Goal: Task Accomplishment & Management: Manage account settings

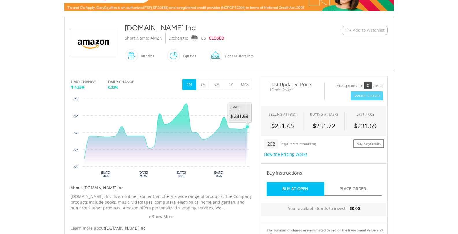
scroll to position [116, 0]
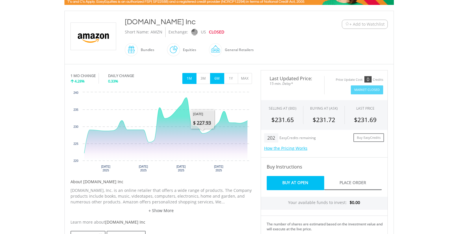
click at [217, 81] on button "6M" at bounding box center [217, 78] width 14 height 11
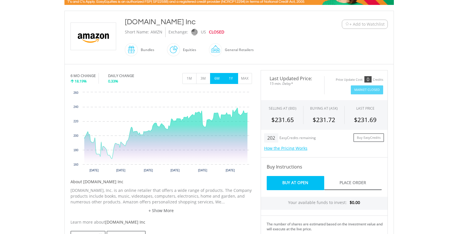
click at [232, 79] on button "1Y" at bounding box center [231, 78] width 14 height 11
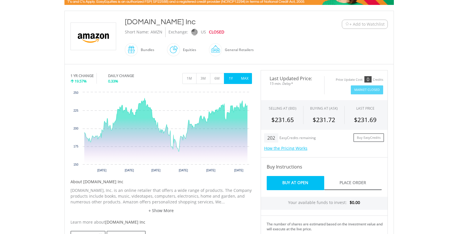
click at [243, 76] on button "MAX" at bounding box center [245, 78] width 14 height 11
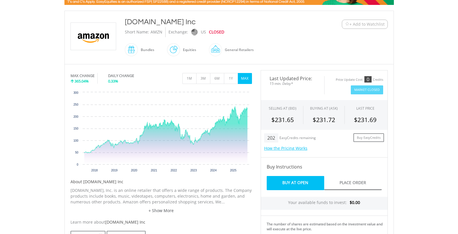
click at [267, 53] on div "Amazon.Com Inc Short Name: AMZN Exchange: US CLOSED Bundles" at bounding box center [216, 38] width 190 height 42
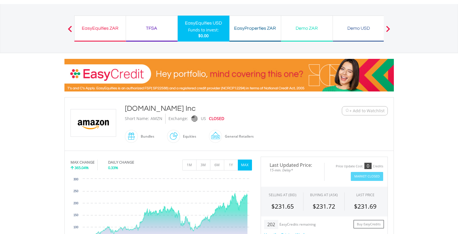
scroll to position [0, 0]
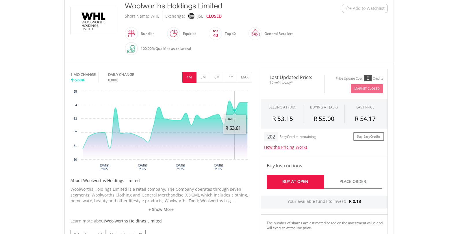
scroll to position [173, 0]
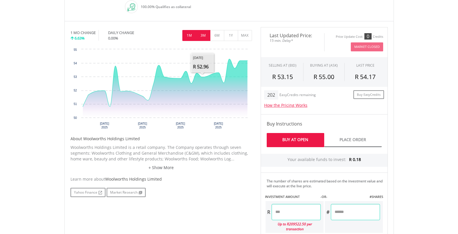
click at [206, 36] on button "3M" at bounding box center [203, 35] width 14 height 11
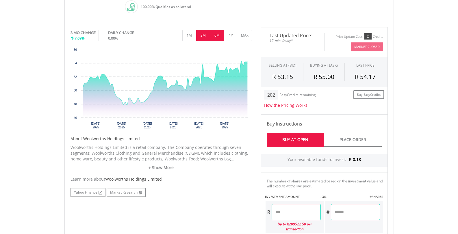
click at [220, 33] on button "6M" at bounding box center [217, 35] width 14 height 11
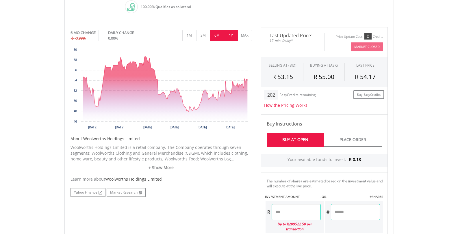
click at [232, 31] on button "1Y" at bounding box center [231, 35] width 14 height 11
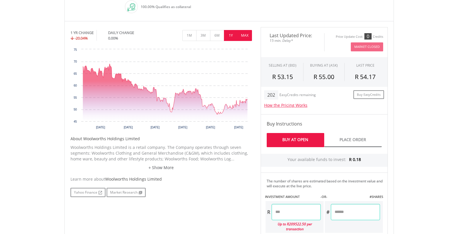
click at [241, 32] on button "MAX" at bounding box center [245, 35] width 14 height 11
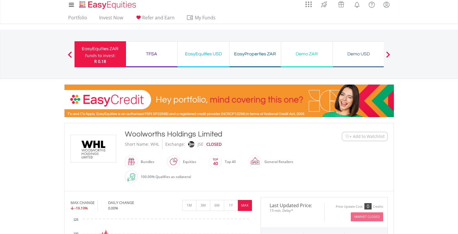
scroll to position [0, 0]
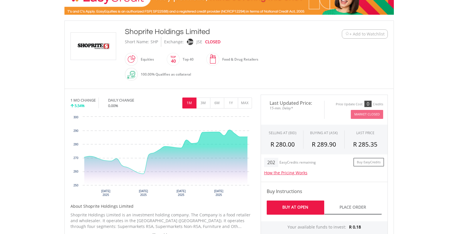
scroll to position [116, 0]
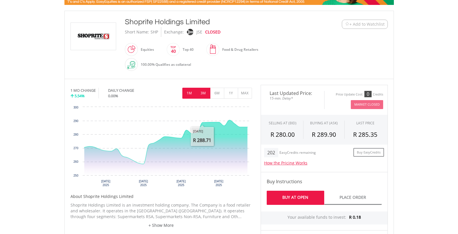
click at [205, 91] on button "3M" at bounding box center [203, 93] width 14 height 11
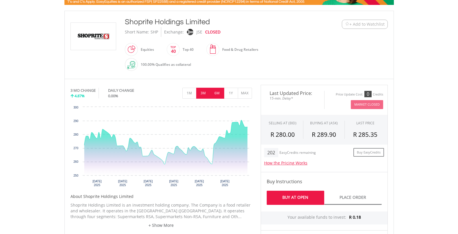
click at [216, 95] on button "6M" at bounding box center [217, 93] width 14 height 11
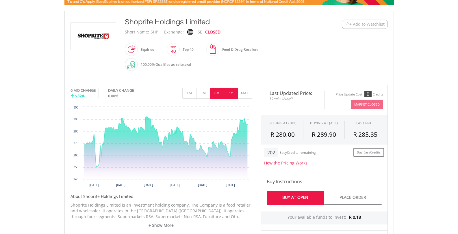
click at [231, 93] on button "1Y" at bounding box center [231, 93] width 14 height 11
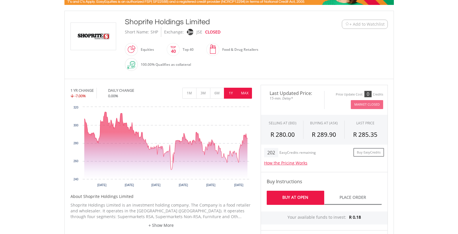
click at [242, 93] on button "MAX" at bounding box center [245, 93] width 14 height 11
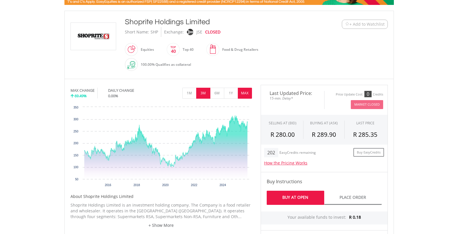
click at [205, 91] on button "3M" at bounding box center [203, 93] width 14 height 11
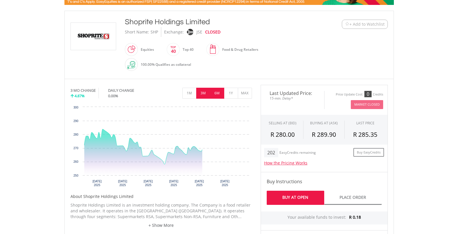
click at [213, 92] on button "6M" at bounding box center [217, 93] width 14 height 11
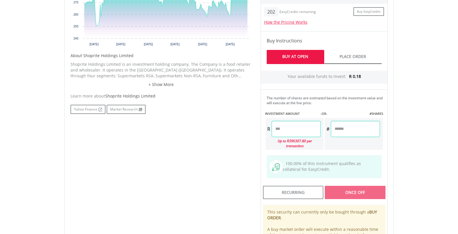
scroll to position [260, 0]
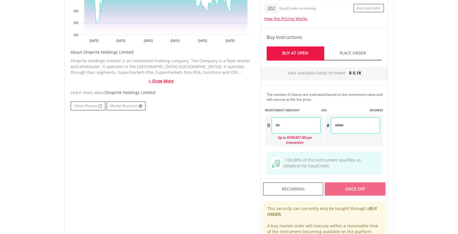
click at [163, 83] on link "+ Show More" at bounding box center [162, 81] width 182 height 6
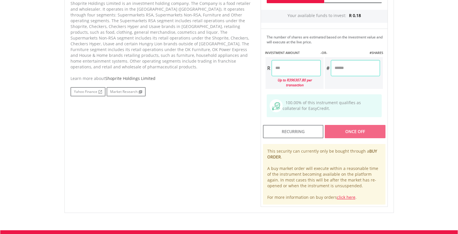
scroll to position [318, 0]
click at [129, 87] on link "Market Research" at bounding box center [126, 91] width 39 height 9
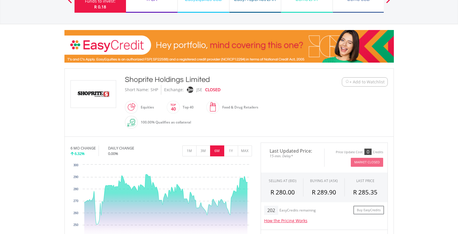
scroll to position [87, 0]
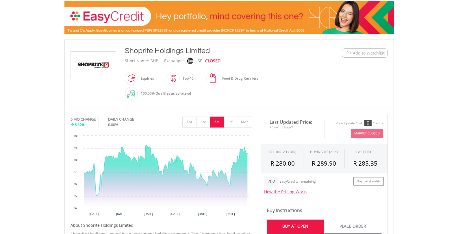
click at [133, 93] on img at bounding box center [131, 94] width 8 height 8
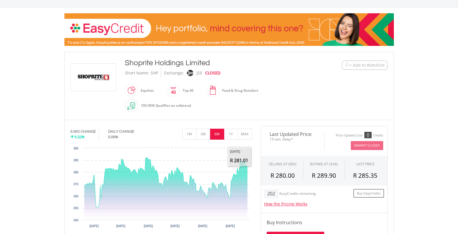
scroll to position [0, 0]
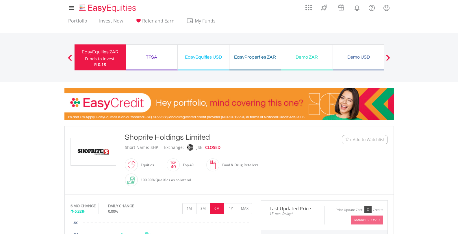
click at [374, 139] on span "+ Add to Watchlist" at bounding box center [366, 140] width 35 height 6
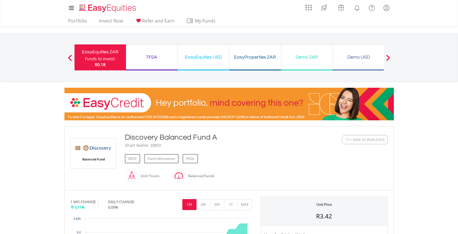
click at [368, 140] on span "+ Add to Watchlist" at bounding box center [366, 140] width 35 height 6
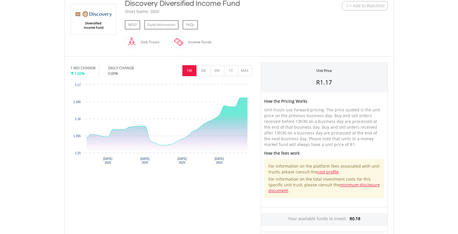
scroll to position [145, 0]
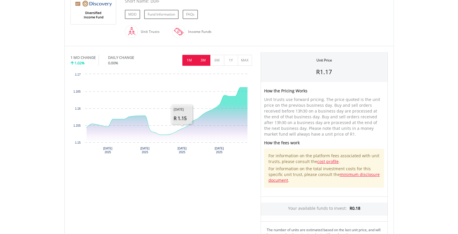
click at [204, 58] on button "3M" at bounding box center [203, 60] width 14 height 11
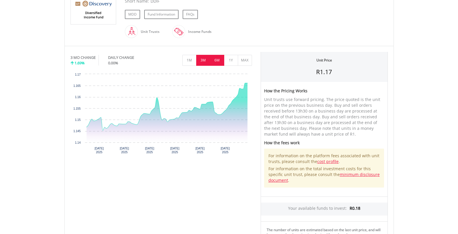
click at [214, 59] on button "6M" at bounding box center [217, 60] width 14 height 11
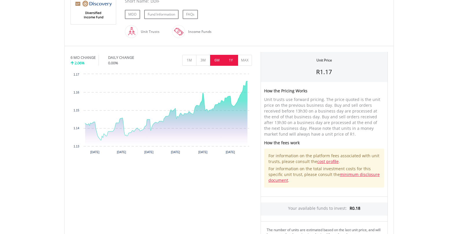
click at [229, 60] on button "1Y" at bounding box center [231, 60] width 14 height 11
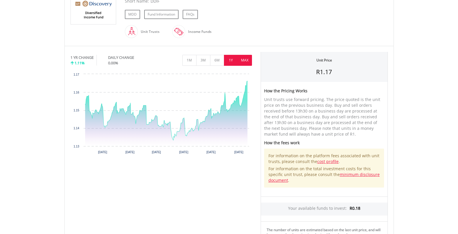
click at [241, 59] on button "MAX" at bounding box center [245, 60] width 14 height 11
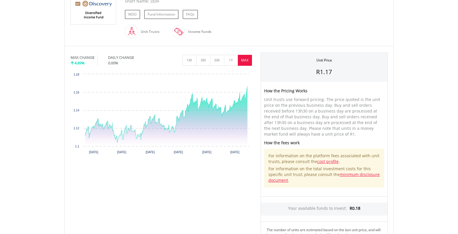
click at [253, 35] on div "Discovery Diversified Income Fund Short Name: DDIF MDD Fund Information FAQs" at bounding box center [216, 14] width 190 height 52
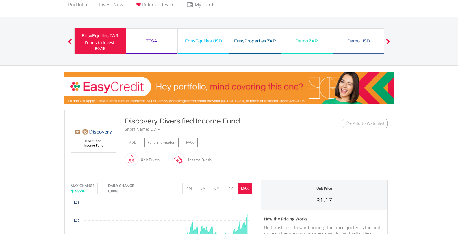
scroll to position [0, 0]
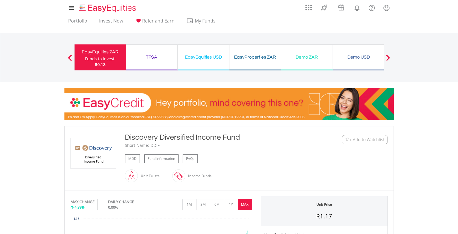
click at [360, 140] on span "+ Add to Watchlist" at bounding box center [366, 140] width 35 height 6
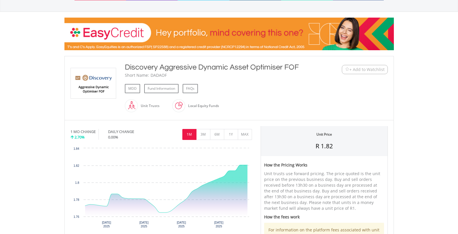
scroll to position [173, 0]
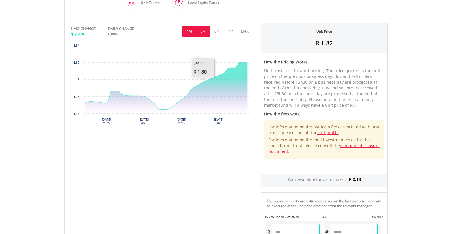
click at [200, 33] on button "3M" at bounding box center [203, 31] width 14 height 11
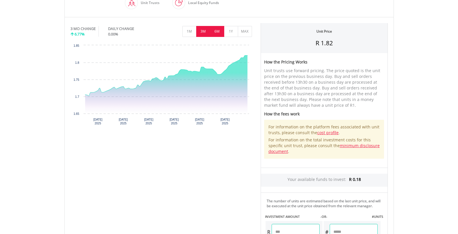
click at [219, 32] on button "6M" at bounding box center [217, 31] width 14 height 11
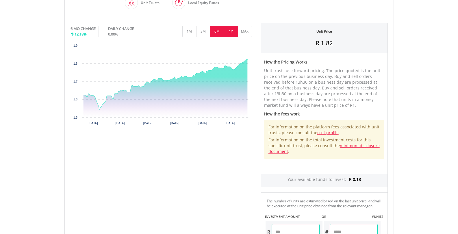
click at [233, 30] on button "1Y" at bounding box center [231, 31] width 14 height 11
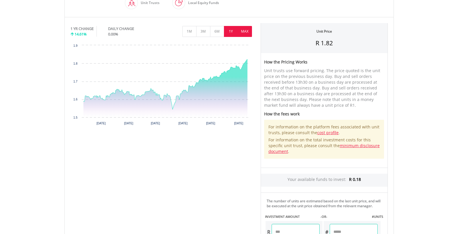
click at [246, 28] on button "MAX" at bounding box center [245, 31] width 14 height 11
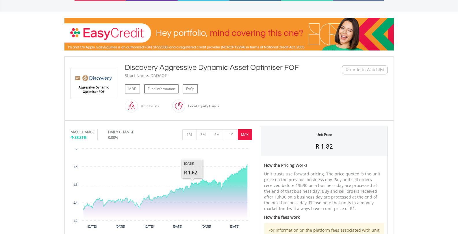
scroll to position [58, 0]
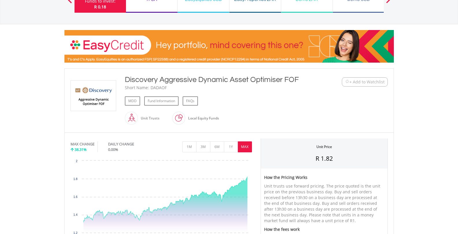
click at [360, 83] on span "+ Add to Watchlist" at bounding box center [366, 82] width 35 height 6
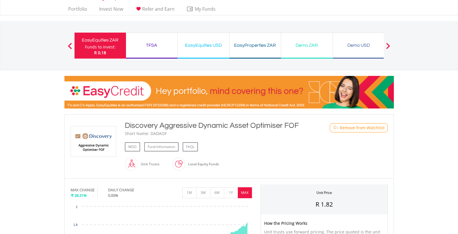
scroll to position [0, 0]
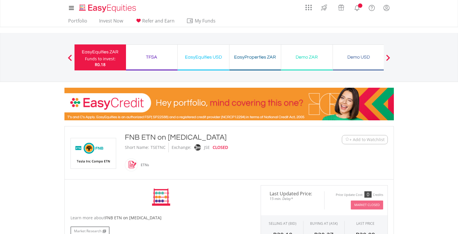
scroll to position [116, 0]
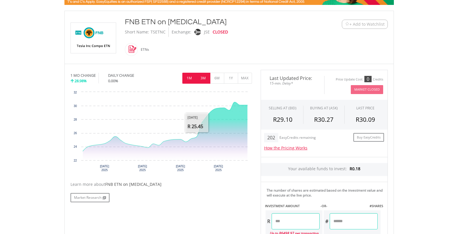
click at [202, 81] on button "3M" at bounding box center [203, 78] width 14 height 11
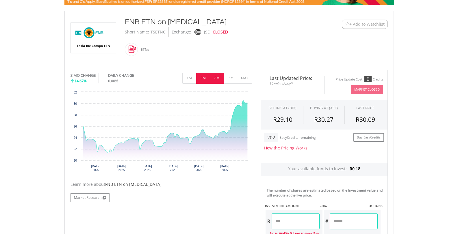
click at [220, 77] on button "6M" at bounding box center [217, 78] width 14 height 11
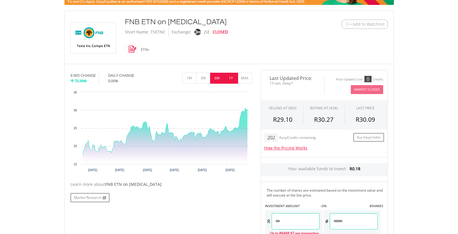
click at [231, 77] on button "1Y" at bounding box center [231, 78] width 14 height 11
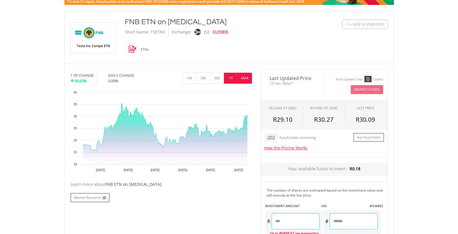
click at [243, 76] on button "MAX" at bounding box center [245, 78] width 14 height 11
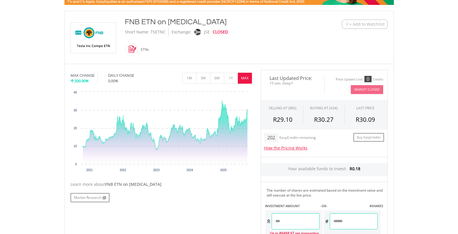
click at [307, 51] on div "FNB ETN on TESLAC Short Name: TSETNC Exchange: JSE CLOSED ETNs" at bounding box center [216, 37] width 190 height 41
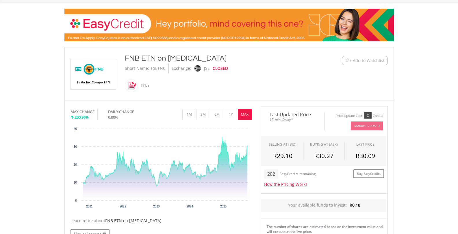
scroll to position [0, 0]
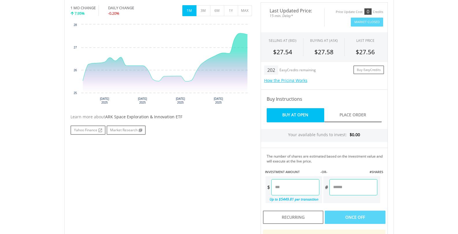
scroll to position [173, 0]
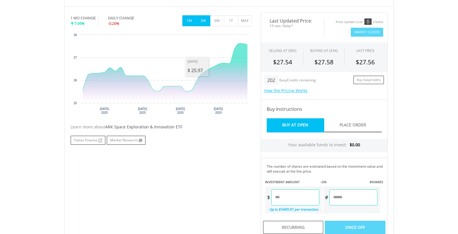
click at [201, 19] on button "3M" at bounding box center [203, 20] width 14 height 11
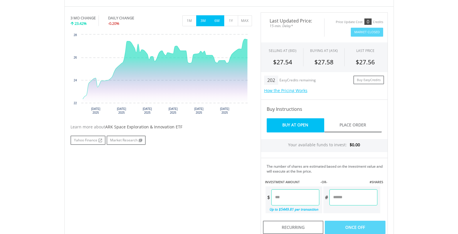
click at [216, 22] on button "6M" at bounding box center [217, 20] width 14 height 11
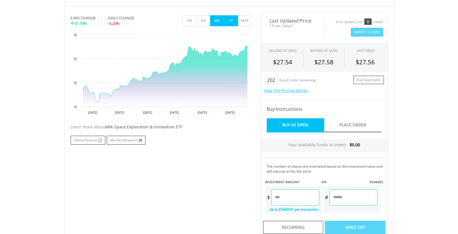
click at [232, 21] on button "1Y" at bounding box center [231, 20] width 14 height 11
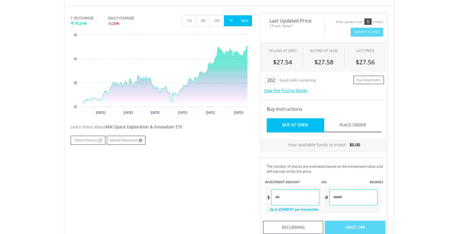
click at [247, 18] on button "MAX" at bounding box center [245, 20] width 14 height 11
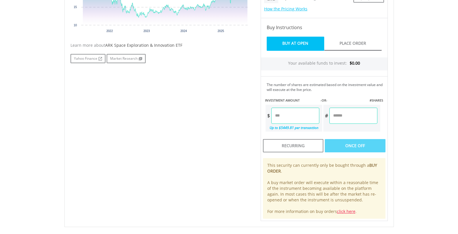
scroll to position [260, 0]
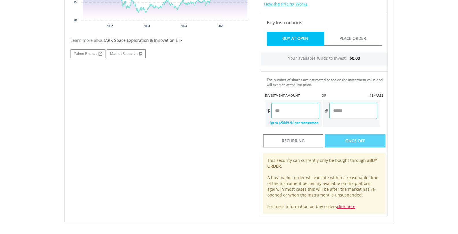
click at [137, 41] on span "ARK Space Exploration & Innovation ETF" at bounding box center [143, 40] width 77 height 5
click at [112, 41] on span "ARK Space Exploration & Innovation ETF" at bounding box center [143, 40] width 77 height 5
drag, startPoint x: 132, startPoint y: 43, endPoint x: 136, endPoint y: 42, distance: 4.7
click at [132, 43] on span "ARK Space Exploration & Innovation ETF" at bounding box center [143, 40] width 77 height 5
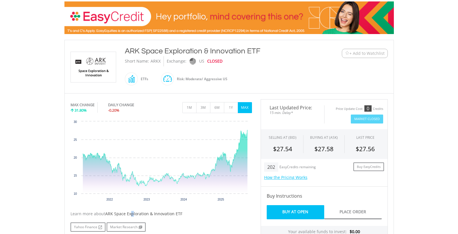
scroll to position [87, 0]
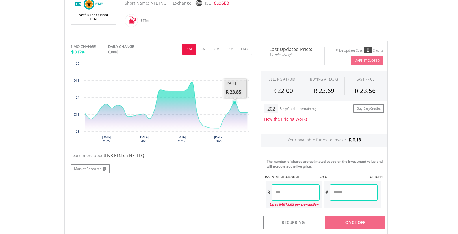
scroll to position [145, 0]
click at [202, 50] on button "3M" at bounding box center [203, 49] width 14 height 11
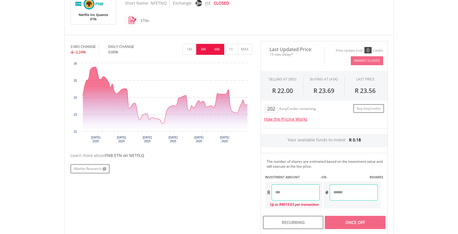
click at [214, 51] on button "6M" at bounding box center [217, 49] width 14 height 11
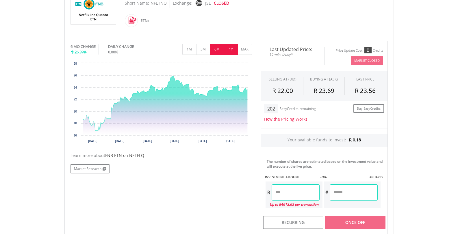
click at [230, 51] on button "1Y" at bounding box center [231, 49] width 14 height 11
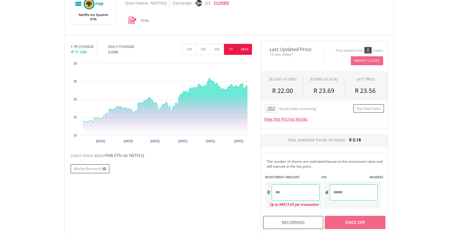
click at [242, 51] on button "MAX" at bounding box center [245, 49] width 14 height 11
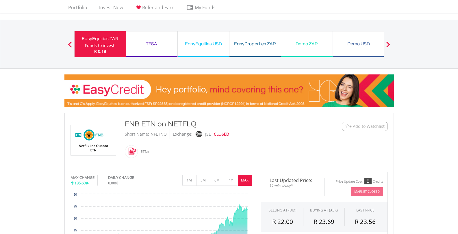
scroll to position [0, 0]
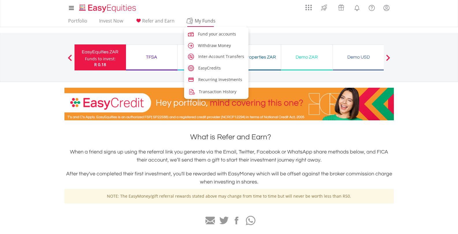
click at [201, 20] on span "My Funds" at bounding box center [205, 21] width 38 height 8
click at [207, 59] on span "Inter-Account Transfers" at bounding box center [222, 56] width 46 height 5
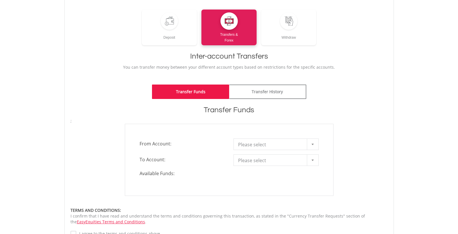
scroll to position [87, 0]
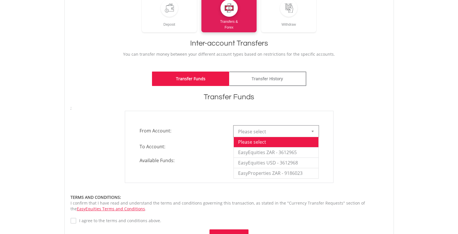
click at [313, 130] on div at bounding box center [313, 131] width 12 height 11
click at [315, 128] on div at bounding box center [313, 131] width 12 height 11
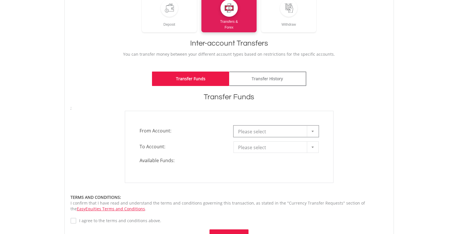
click at [312, 145] on div at bounding box center [313, 147] width 12 height 11
click at [311, 147] on div at bounding box center [313, 147] width 12 height 11
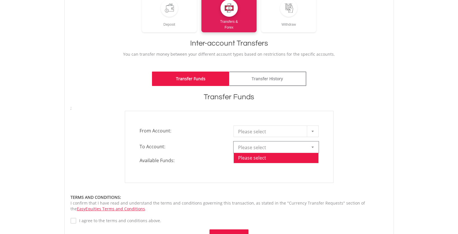
click at [311, 147] on div at bounding box center [313, 147] width 12 height 11
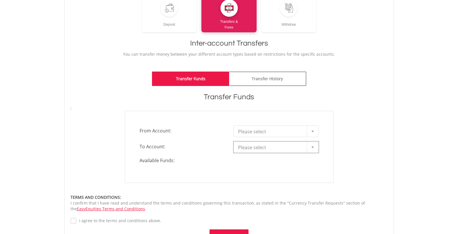
click at [310, 132] on div at bounding box center [313, 131] width 12 height 11
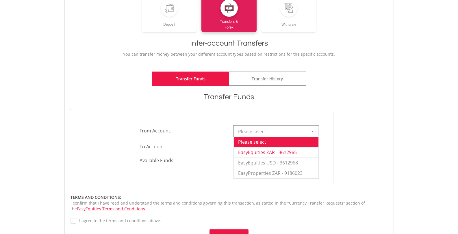
click at [303, 149] on li "EasyEquities ZAR - 3612965" at bounding box center [276, 152] width 85 height 10
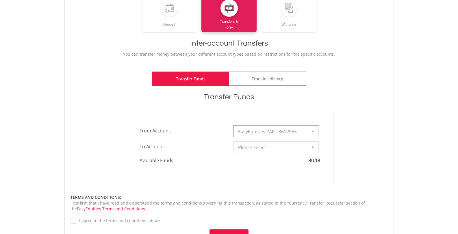
click at [310, 148] on div at bounding box center [313, 147] width 12 height 11
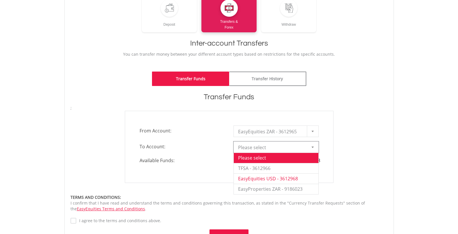
click at [292, 180] on li "EasyEquities USD - 3612968" at bounding box center [276, 179] width 85 height 10
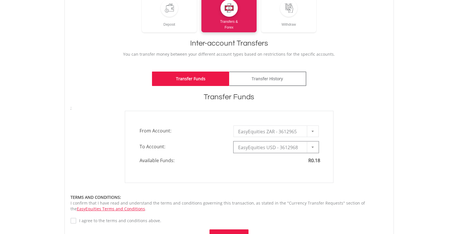
type input "*"
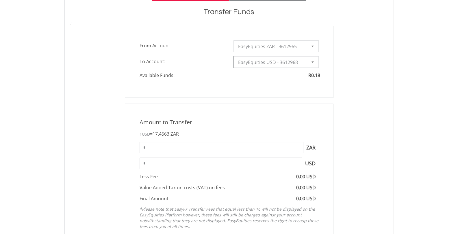
scroll to position [173, 0]
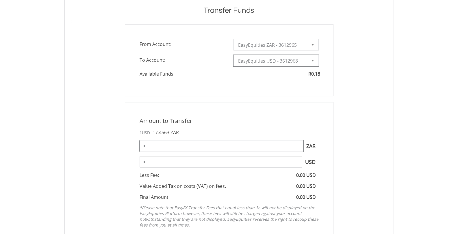
click at [262, 147] on input "*" at bounding box center [222, 146] width 164 height 12
type input "****"
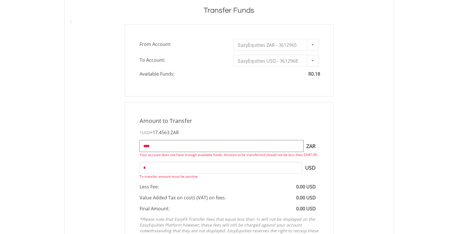
drag, startPoint x: 155, startPoint y: 145, endPoint x: 98, endPoint y: 144, distance: 57.8
click at [101, 146] on div "Amount to Transfer 1 USD = 17.4563 ZAR **** ZAR Your account does not have enou…" at bounding box center [229, 179] width 326 height 155
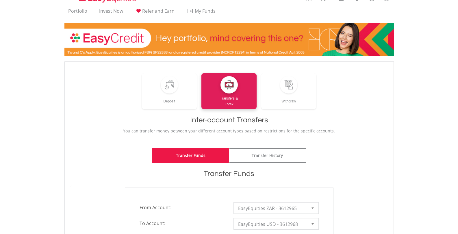
scroll to position [0, 0]
